Goal: Task Accomplishment & Management: Manage account settings

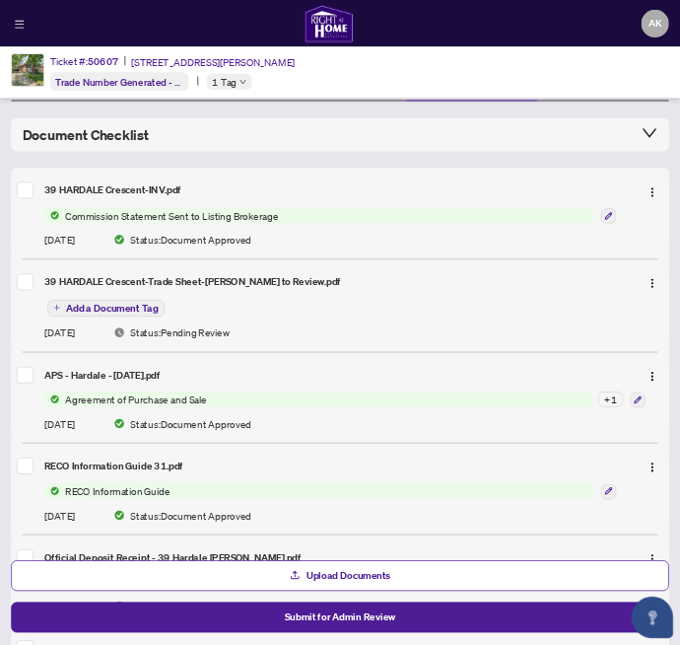
scroll to position [112, 0]
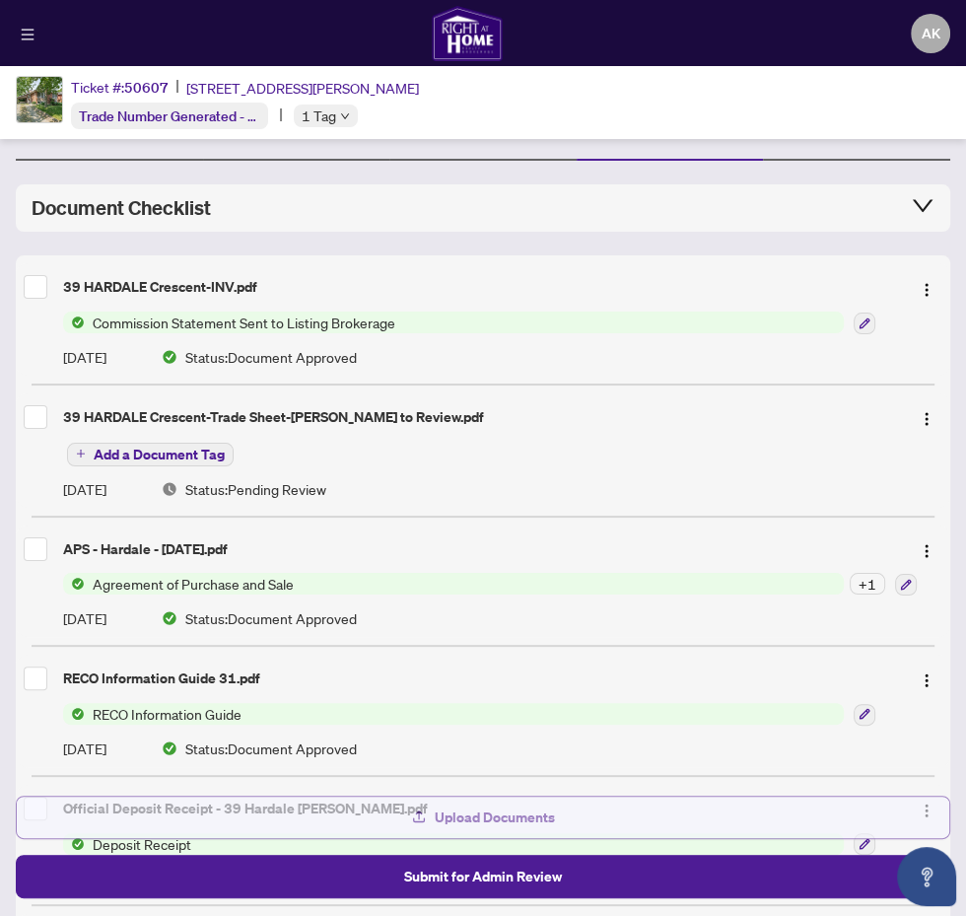
click at [616, 821] on button "Upload Documents" at bounding box center [483, 816] width 934 height 43
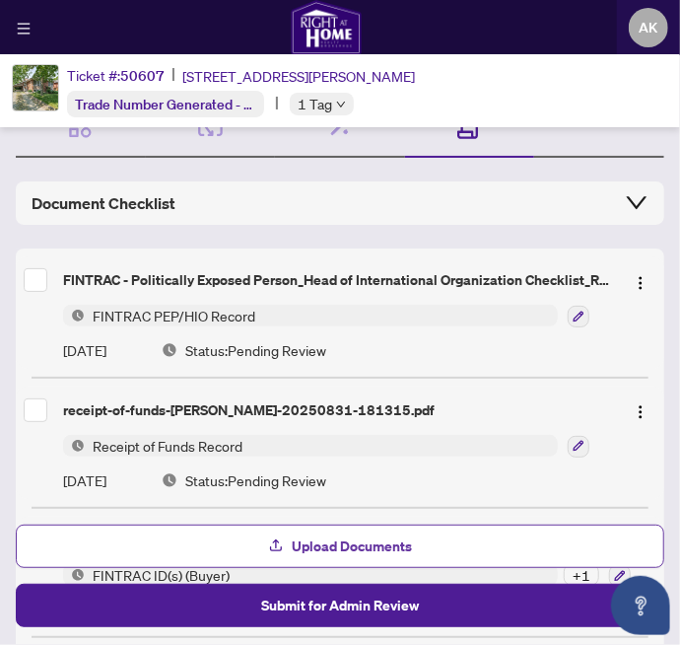
scroll to position [105, 0]
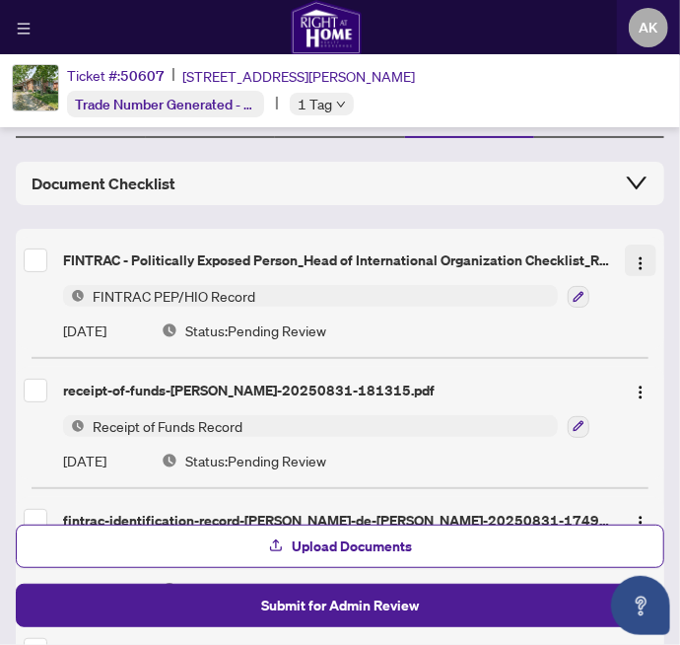
click at [650, 260] on button "button" at bounding box center [641, 260] width 32 height 32
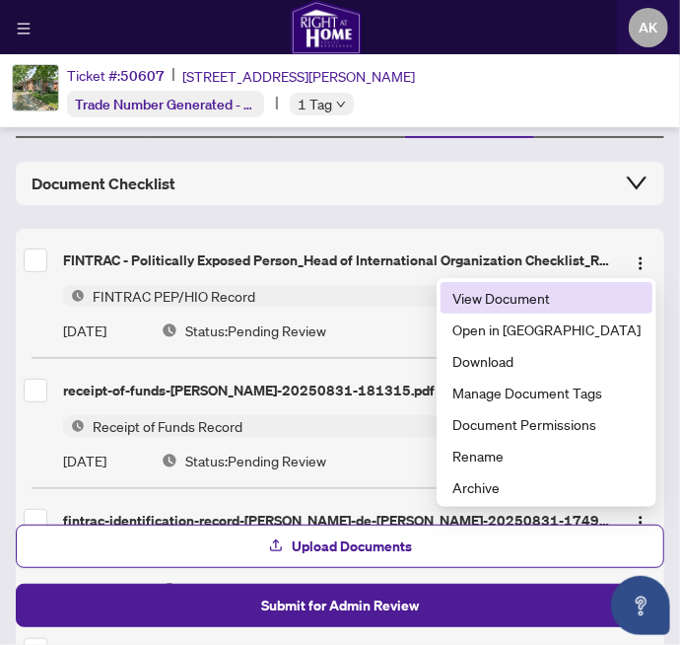
click at [586, 300] on span "View Document" at bounding box center [546, 298] width 188 height 22
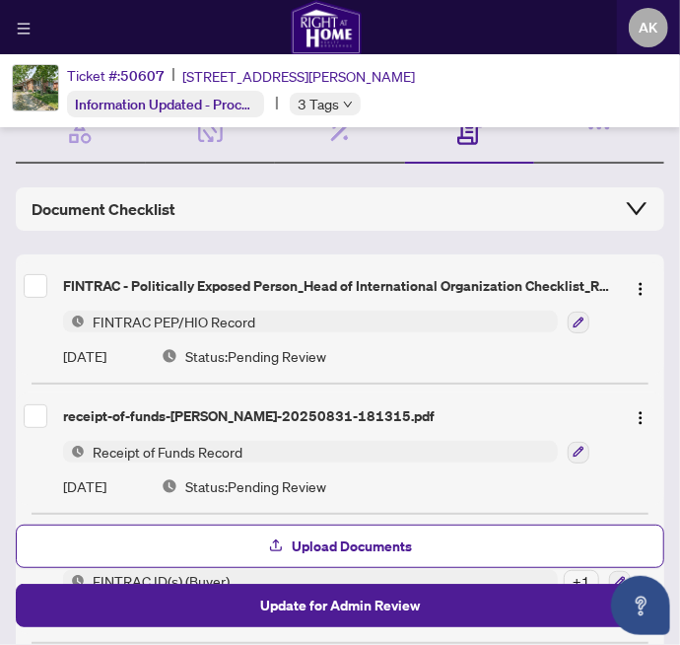
scroll to position [83, 0]
